Goal: Task Accomplishment & Management: Manage account settings

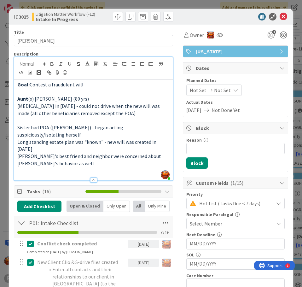
scroll to position [316, 0]
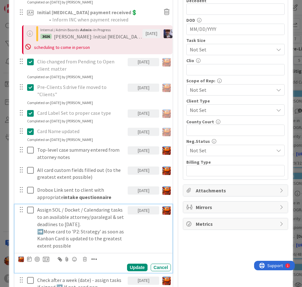
click at [64, 206] on p "Assign SOL / Docket / Calendaring tasks to an available attorney/paralegal & se…" at bounding box center [81, 216] width 88 height 21
click at [36, 257] on div at bounding box center [37, 259] width 5 height 5
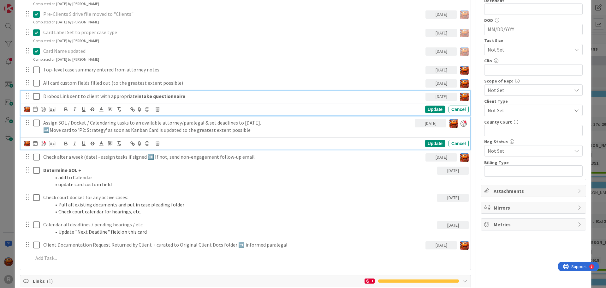
click at [55, 93] on div "Drobox Link sent to client with appropriate intake questionnaire [DATE] Update …" at bounding box center [246, 103] width 450 height 25
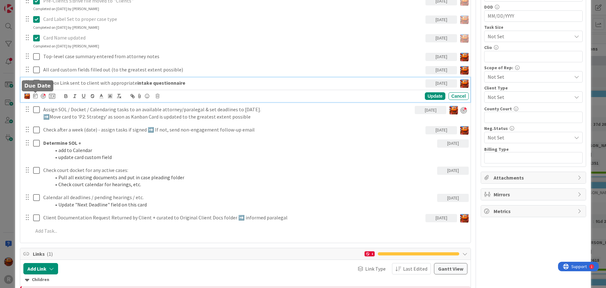
click at [41, 95] on div at bounding box center [43, 95] width 5 height 5
click at [34, 96] on icon at bounding box center [35, 95] width 4 height 5
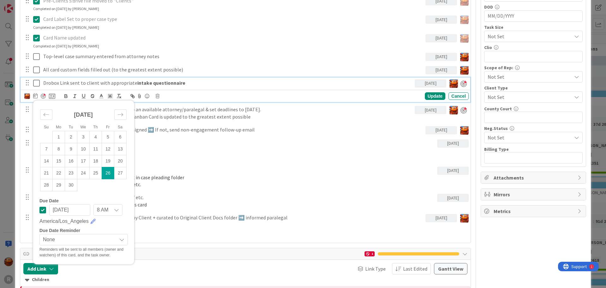
click at [107, 174] on td "26" at bounding box center [108, 173] width 12 height 12
click at [302, 96] on div "Update" at bounding box center [435, 96] width 21 height 8
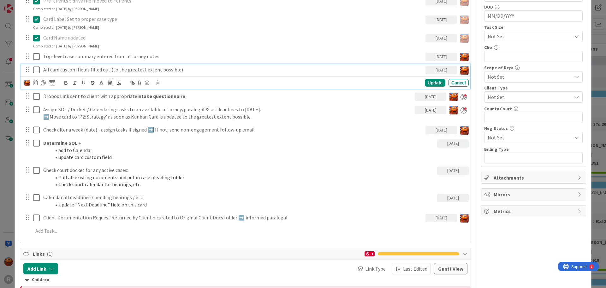
click at [35, 69] on icon at bounding box center [36, 70] width 7 height 8
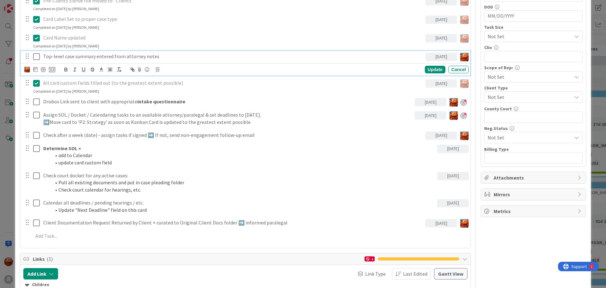
click at [37, 58] on icon at bounding box center [36, 57] width 7 height 8
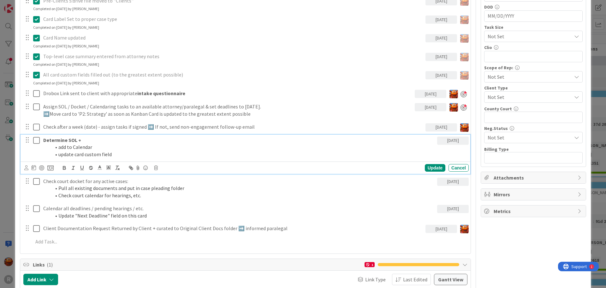
click at [67, 140] on strong "Determine SOL +" at bounding box center [62, 140] width 38 height 6
click at [28, 168] on icon at bounding box center [26, 167] width 4 height 5
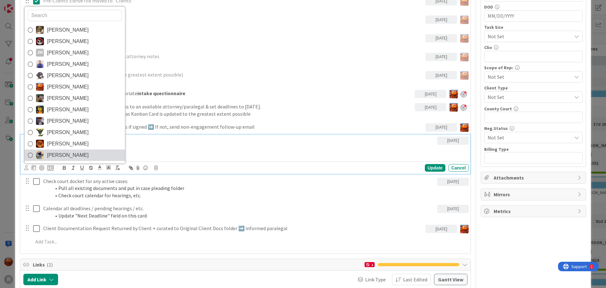
click at [51, 154] on span "[PERSON_NAME]" at bounding box center [68, 154] width 42 height 9
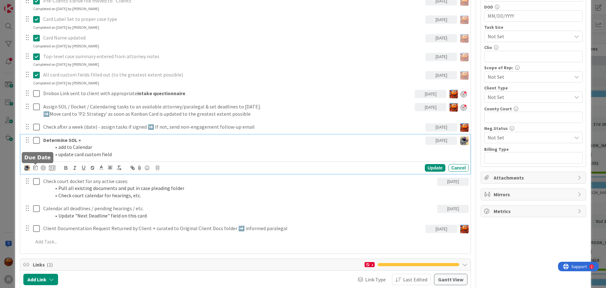
click at [33, 169] on div "[PERSON_NAME] [PERSON_NAME] [PERSON_NAME] [PERSON_NAME] [PERSON_NAME] [PERSON_N…" at bounding box center [39, 168] width 31 height 8
click at [36, 166] on icon at bounding box center [35, 167] width 4 height 5
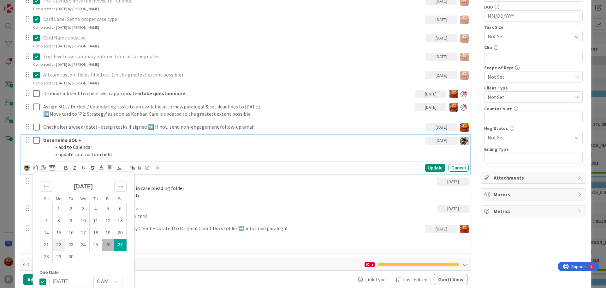
click at [57, 245] on td "22" at bounding box center [59, 244] width 12 height 12
click at [56, 260] on td "29" at bounding box center [59, 256] width 12 height 12
type input "[DATE]"
click at [302, 169] on div "Update" at bounding box center [435, 168] width 21 height 8
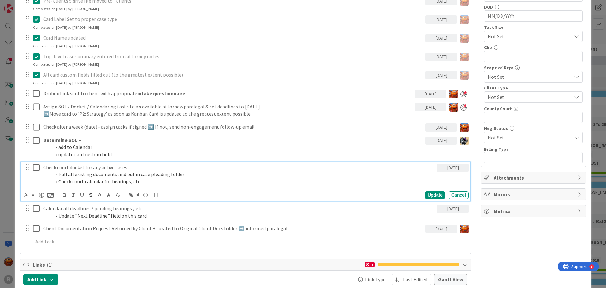
click at [83, 175] on li "Pull all existing documents and put in case pleading folder" at bounding box center [243, 173] width 384 height 7
click at [27, 196] on icon at bounding box center [26, 194] width 4 height 5
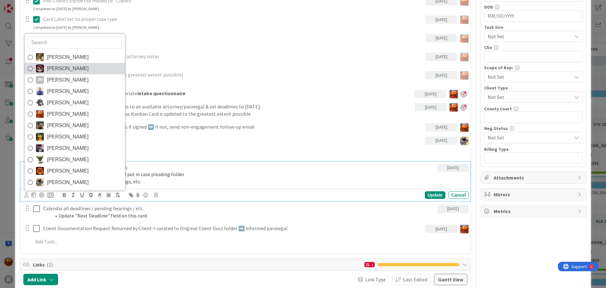
click at [59, 69] on span "[PERSON_NAME]" at bounding box center [68, 68] width 42 height 9
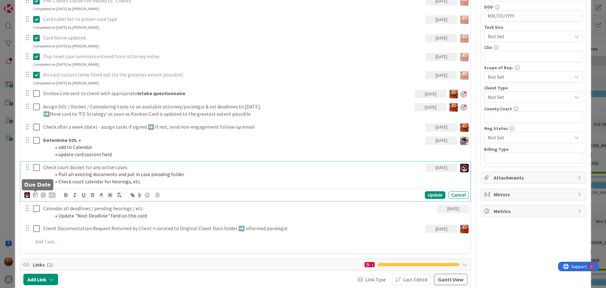
click at [36, 196] on icon at bounding box center [35, 194] width 4 height 5
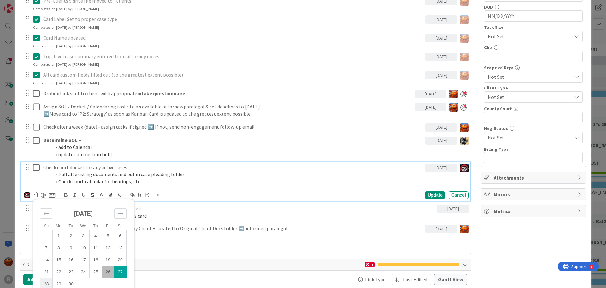
click at [48, 283] on td "28" at bounding box center [46, 283] width 12 height 12
click at [58, 283] on td "29" at bounding box center [59, 283] width 12 height 12
type input "[DATE]"
click at [302, 193] on div "Update" at bounding box center [435, 195] width 21 height 8
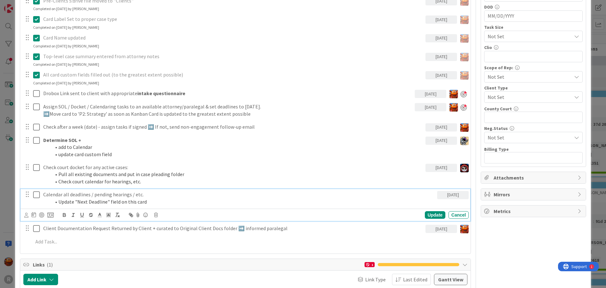
drag, startPoint x: 116, startPoint y: 202, endPoint x: 96, endPoint y: 204, distance: 19.7
click at [115, 202] on li "Update "Next Deadline" field on this card" at bounding box center [243, 201] width 384 height 7
click at [27, 213] on icon at bounding box center [26, 214] width 4 height 5
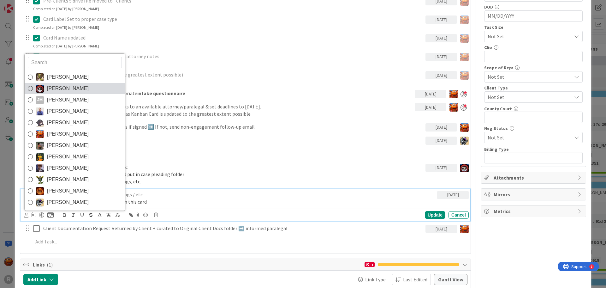
click at [59, 86] on span "[PERSON_NAME]" at bounding box center [68, 88] width 42 height 9
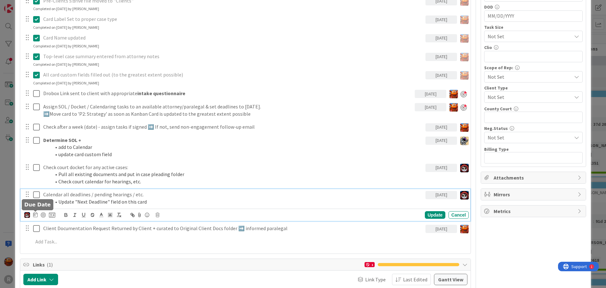
click at [36, 214] on icon at bounding box center [35, 214] width 4 height 5
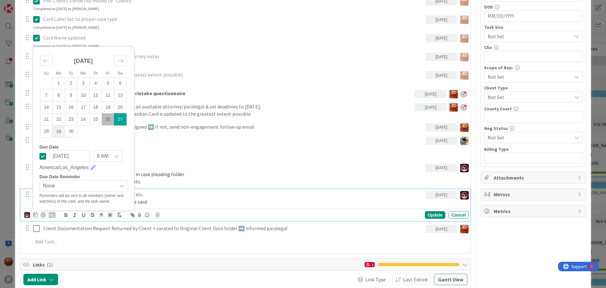
click at [55, 129] on td "29" at bounding box center [59, 131] width 12 height 12
type input "[DATE]"
click at [302, 213] on div "Update" at bounding box center [435, 215] width 21 height 8
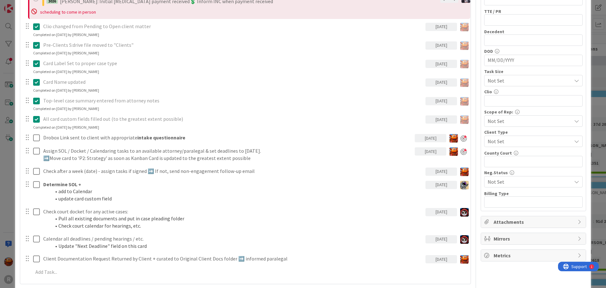
scroll to position [316, 0]
